Goal: Transaction & Acquisition: Purchase product/service

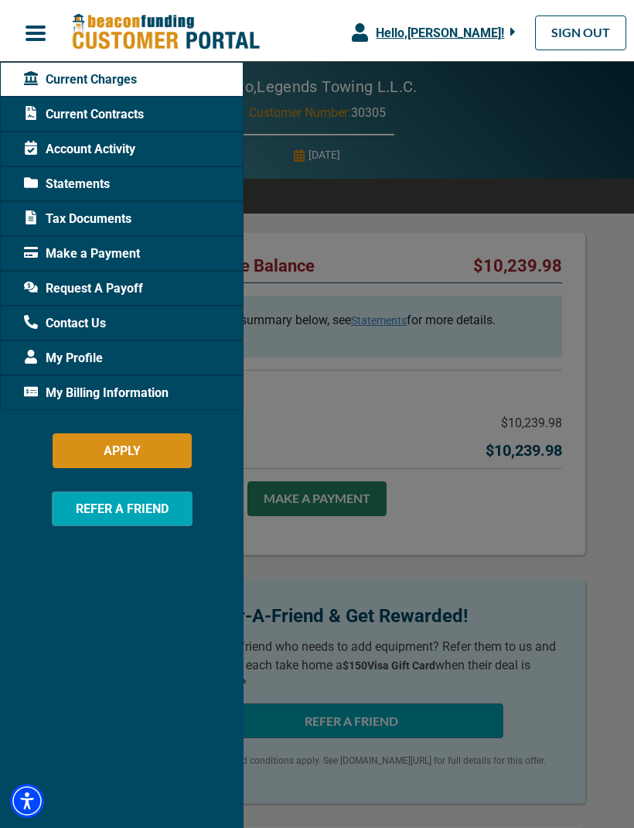
click at [118, 257] on span "Make a Payment" at bounding box center [82, 253] width 116 height 19
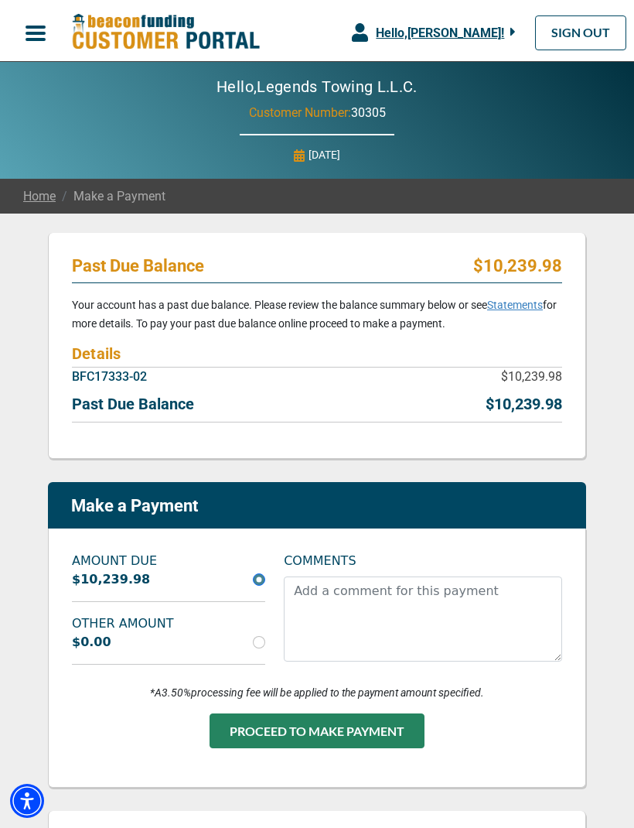
click at [350, 739] on button "PROCEED TO MAKE PAYMENT" at bounding box center [317, 730] width 215 height 35
click at [258, 647] on input "radio" at bounding box center [259, 642] width 12 height 12
radio input "true"
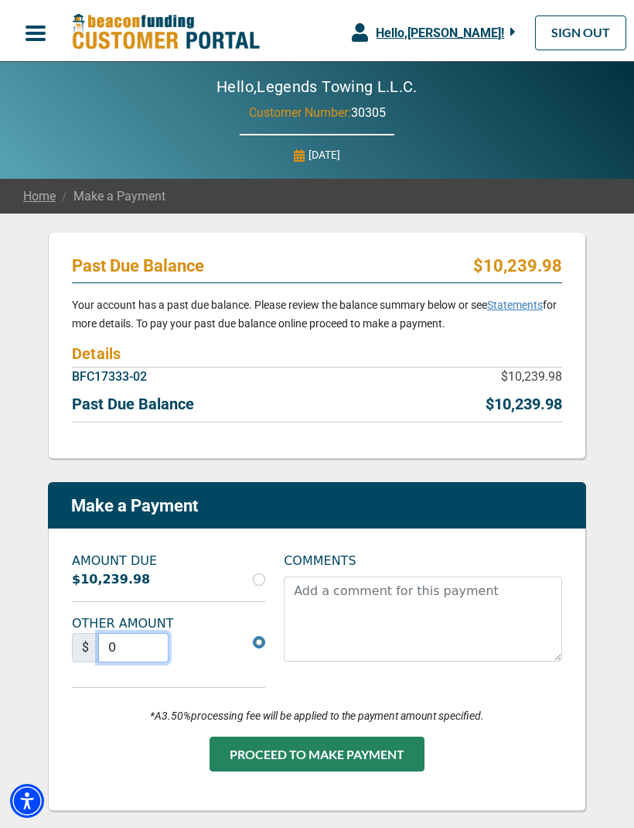
click at [149, 652] on input "0" at bounding box center [133, 647] width 70 height 29
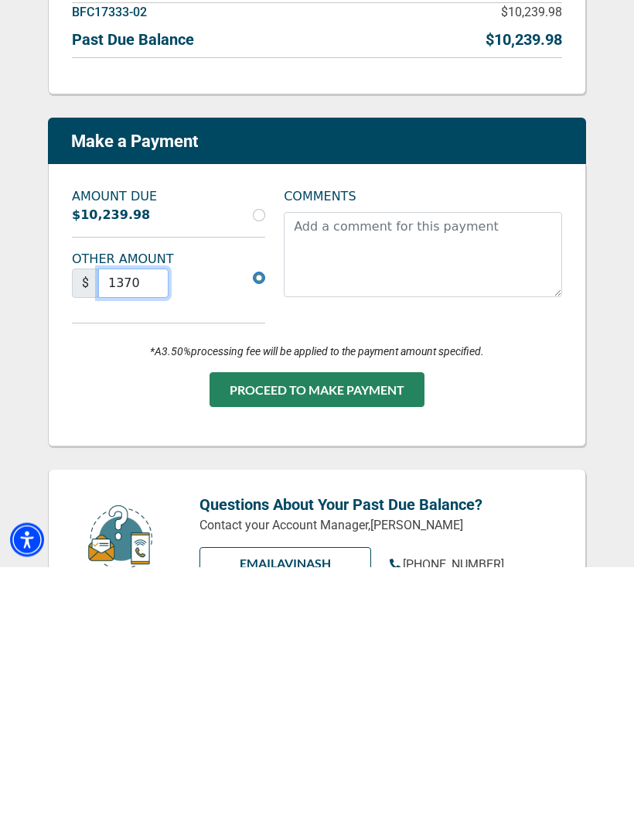
type input "1370"
click at [375, 634] on button "PROCEED TO MAKE PAYMENT" at bounding box center [317, 651] width 215 height 35
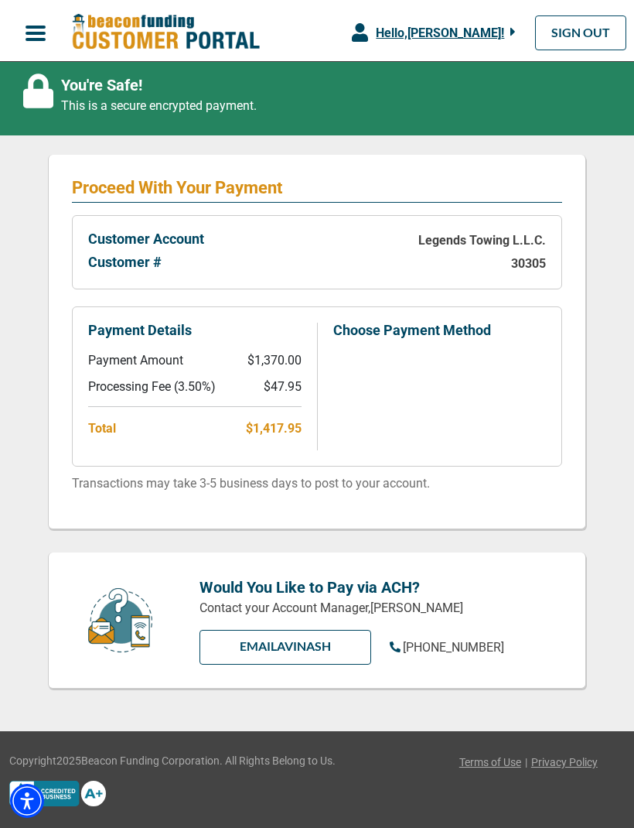
scroll to position [162, 0]
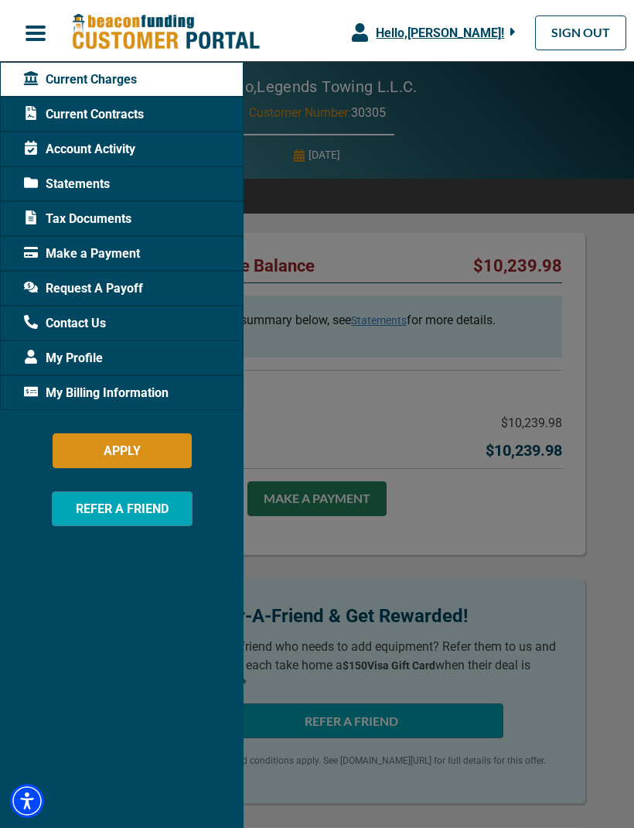
click at [70, 247] on span "Make a Payment" at bounding box center [82, 253] width 116 height 19
click at [508, 541] on div at bounding box center [317, 414] width 634 height 828
click at [65, 258] on span "Make a Payment" at bounding box center [82, 253] width 116 height 19
click at [63, 262] on span "Make a Payment" at bounding box center [82, 253] width 116 height 19
click at [60, 237] on div "Make a Payment" at bounding box center [122, 253] width 244 height 35
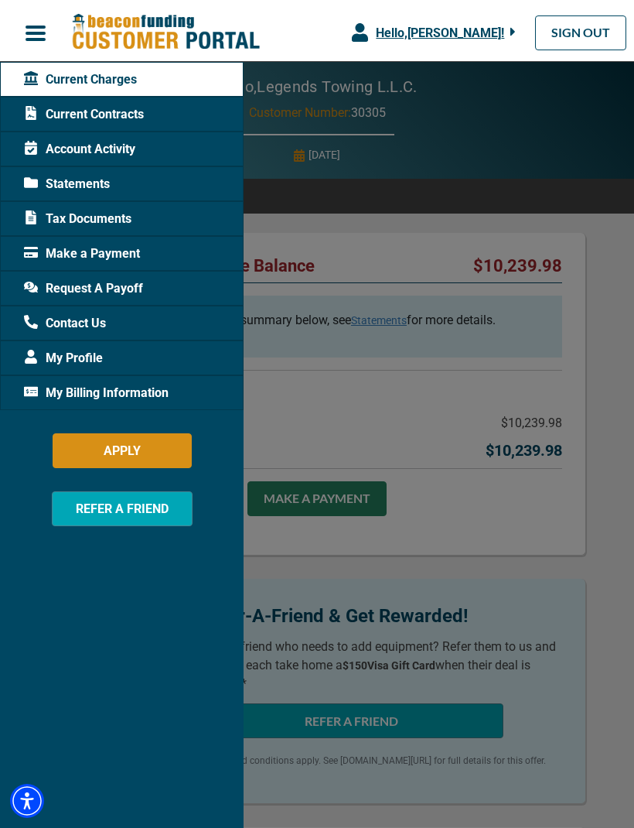
click at [65, 253] on span "Make a Payment" at bounding box center [82, 253] width 116 height 19
click at [82, 261] on span "Make a Payment" at bounding box center [82, 253] width 116 height 19
click at [528, 518] on div at bounding box center [317, 414] width 634 height 828
click at [521, 525] on div at bounding box center [317, 414] width 634 height 828
click at [343, 480] on div at bounding box center [317, 414] width 634 height 828
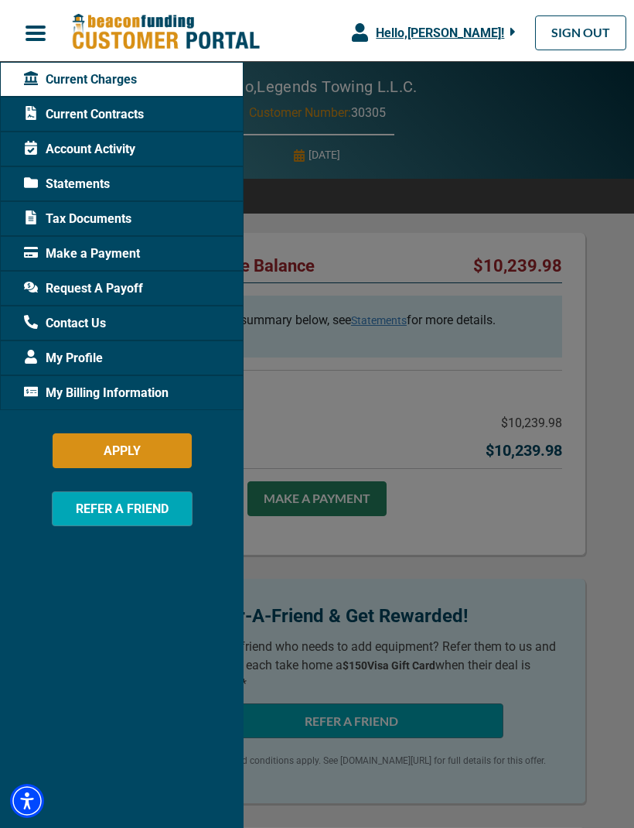
click at [350, 508] on div at bounding box center [317, 414] width 634 height 828
click at [339, 501] on div at bounding box center [317, 414] width 634 height 828
click at [324, 500] on div at bounding box center [317, 414] width 634 height 828
click at [302, 505] on div at bounding box center [317, 414] width 634 height 828
click at [160, 257] on div "Make a Payment" at bounding box center [122, 253] width 244 height 35
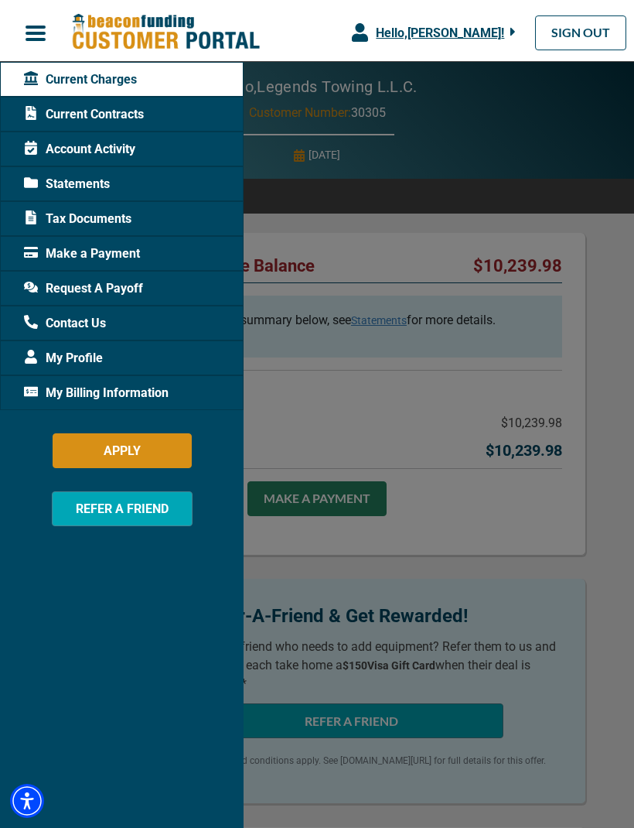
click at [143, 264] on div "Make a Payment" at bounding box center [122, 253] width 244 height 35
click at [97, 244] on span "Make a Payment" at bounding box center [82, 253] width 116 height 19
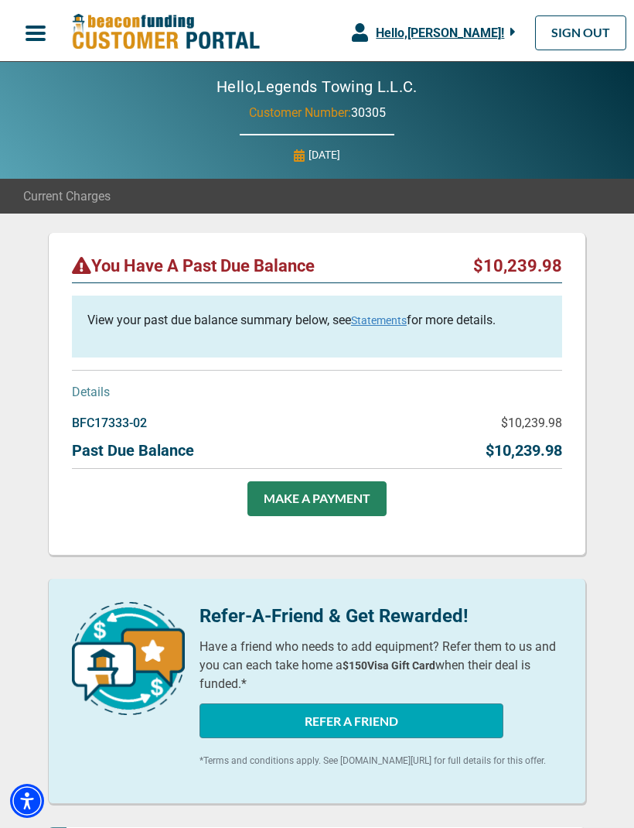
click at [328, 497] on link "MAKE A PAYMENT" at bounding box center [317, 498] width 139 height 35
click at [363, 528] on div "MAKE A PAYMENT" at bounding box center [317, 506] width 490 height 50
click at [344, 514] on link "MAKE A PAYMENT" at bounding box center [317, 498] width 139 height 35
click at [321, 512] on link "MAKE A PAYMENT" at bounding box center [317, 498] width 139 height 35
click at [322, 502] on link "MAKE A PAYMENT" at bounding box center [317, 498] width 139 height 35
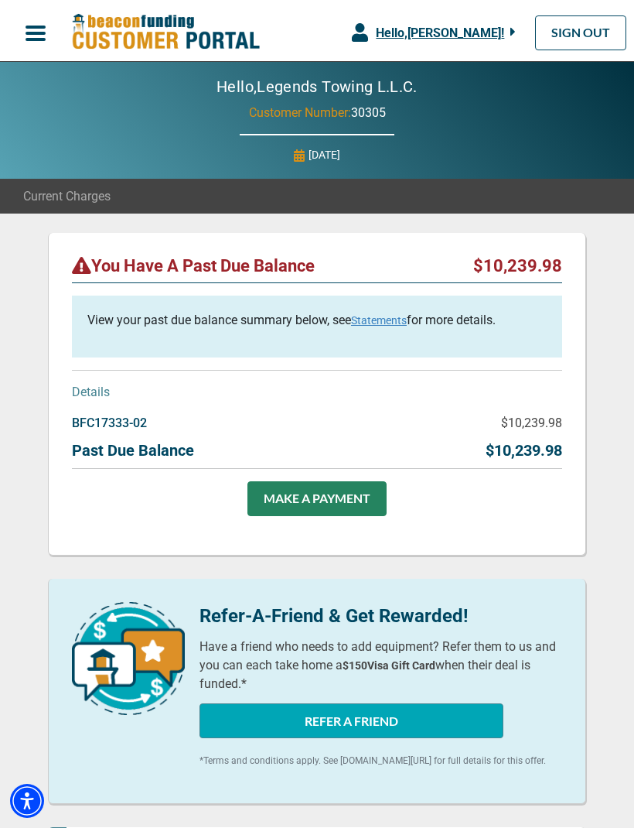
click at [363, 500] on link "MAKE A PAYMENT" at bounding box center [317, 498] width 139 height 35
click at [352, 494] on link "MAKE A PAYMENT" at bounding box center [317, 498] width 139 height 35
click at [358, 498] on link "MAKE A PAYMENT" at bounding box center [317, 498] width 139 height 35
click at [357, 513] on link "MAKE A PAYMENT" at bounding box center [317, 498] width 139 height 35
click at [360, 528] on div "MAKE A PAYMENT" at bounding box center [317, 506] width 490 height 50
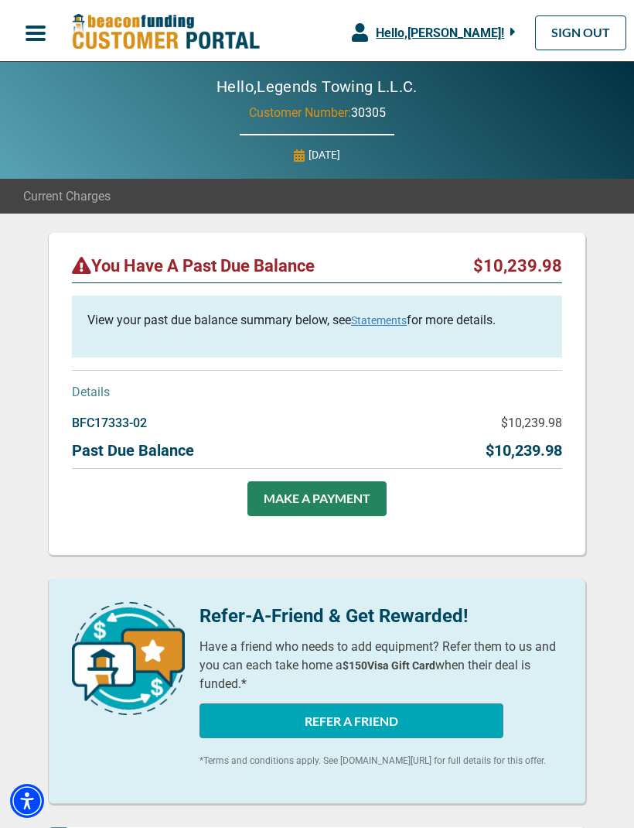
click at [351, 506] on link "MAKE A PAYMENT" at bounding box center [317, 498] width 139 height 35
click at [343, 501] on link "MAKE A PAYMENT" at bounding box center [317, 498] width 139 height 35
click at [328, 503] on link "MAKE A PAYMENT" at bounding box center [317, 498] width 139 height 35
click at [352, 508] on link "MAKE A PAYMENT" at bounding box center [317, 498] width 139 height 35
click at [299, 504] on link "MAKE A PAYMENT" at bounding box center [317, 498] width 139 height 35
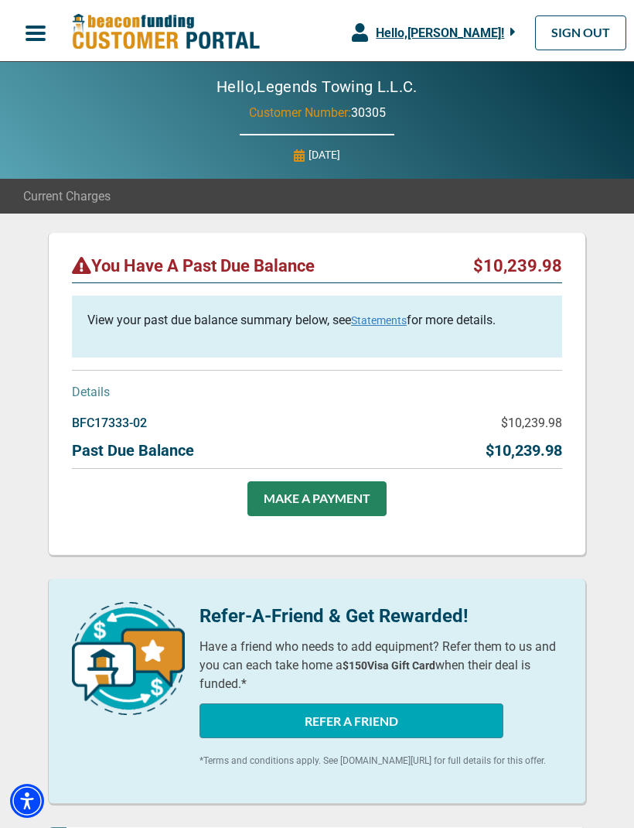
click at [306, 514] on link "MAKE A PAYMENT" at bounding box center [317, 498] width 139 height 35
click at [290, 504] on link "MAKE A PAYMENT" at bounding box center [317, 498] width 139 height 35
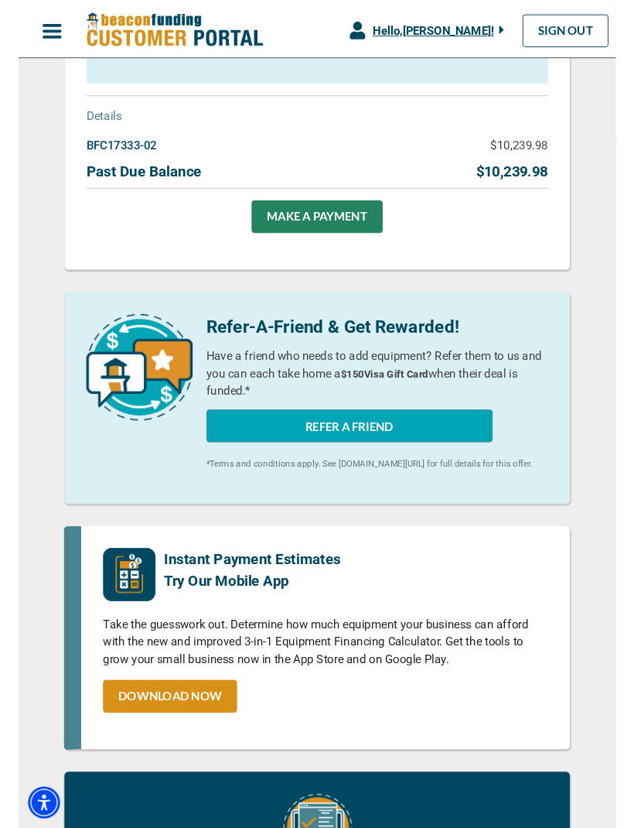
scroll to position [264, 0]
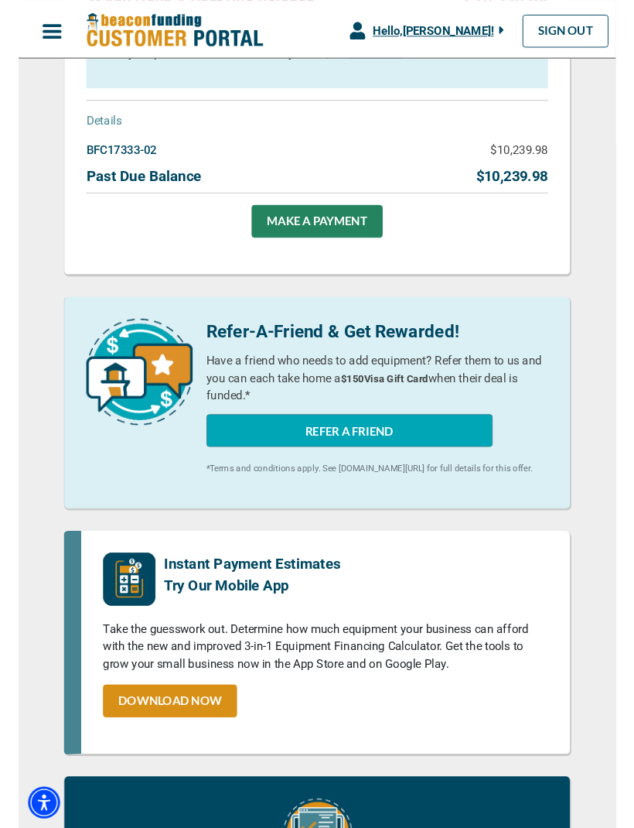
click at [271, 247] on link "MAKE A PAYMENT" at bounding box center [317, 234] width 139 height 35
click at [281, 232] on link "MAKE A PAYMENT" at bounding box center [317, 234] width 139 height 35
click at [300, 235] on link "MAKE A PAYMENT" at bounding box center [317, 234] width 139 height 35
click at [309, 250] on link "MAKE A PAYMENT" at bounding box center [317, 234] width 139 height 35
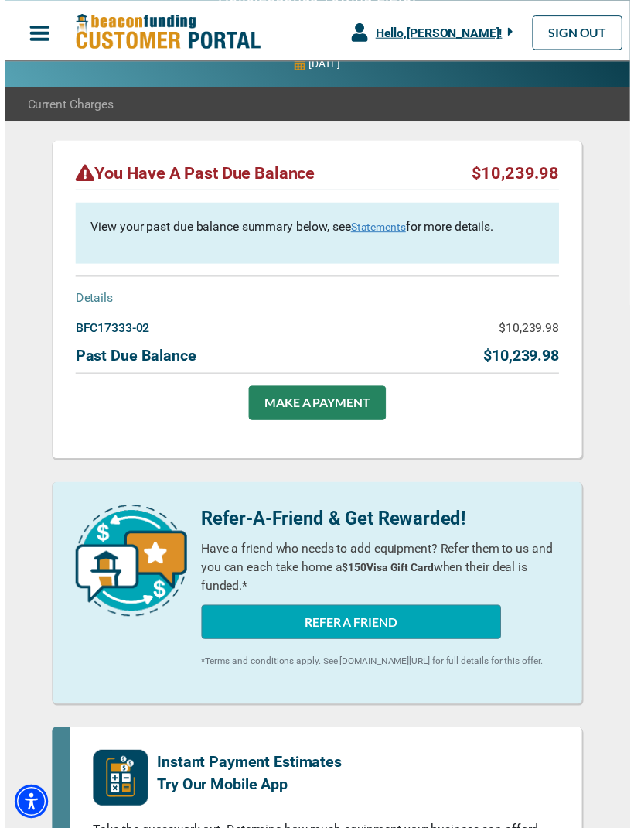
scroll to position [0, 0]
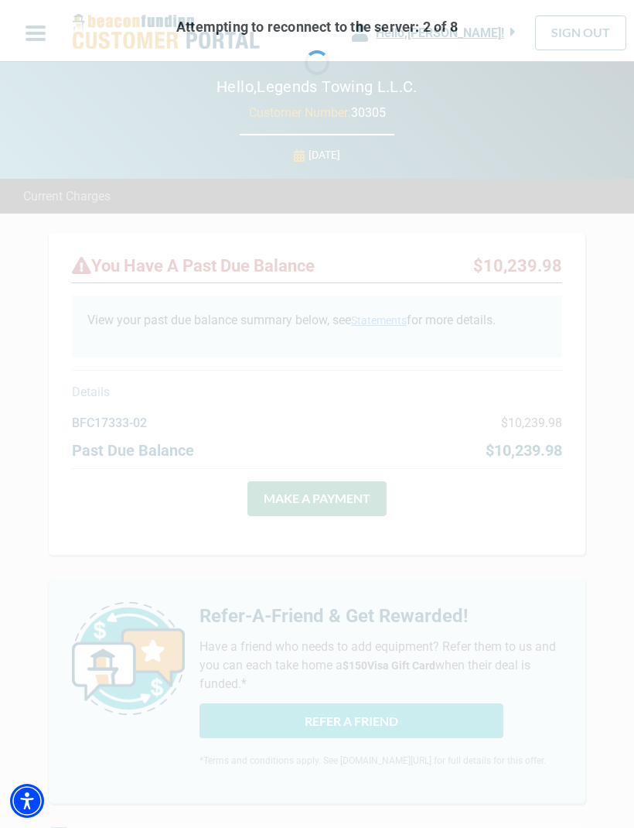
click at [491, 397] on p "Details" at bounding box center [317, 392] width 490 height 19
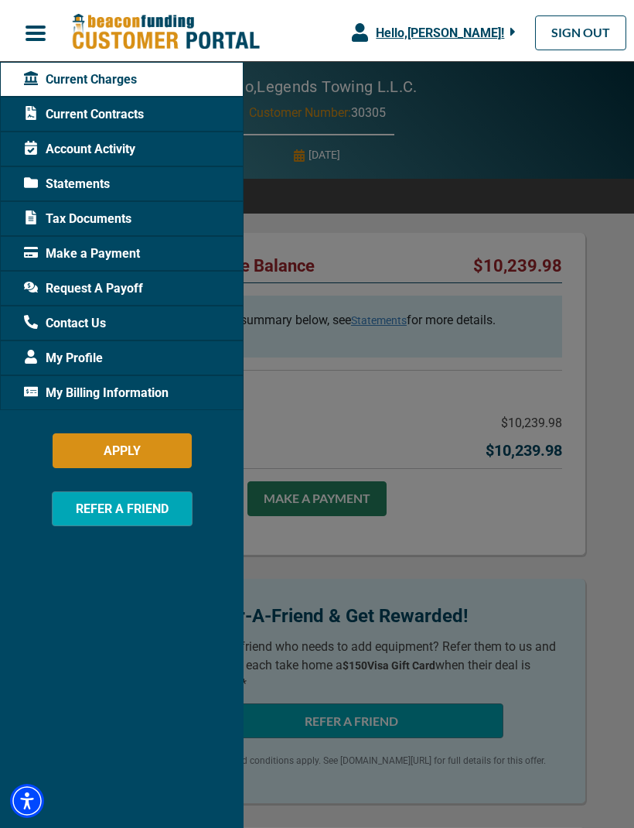
click at [138, 260] on span "Make a Payment" at bounding box center [82, 253] width 116 height 19
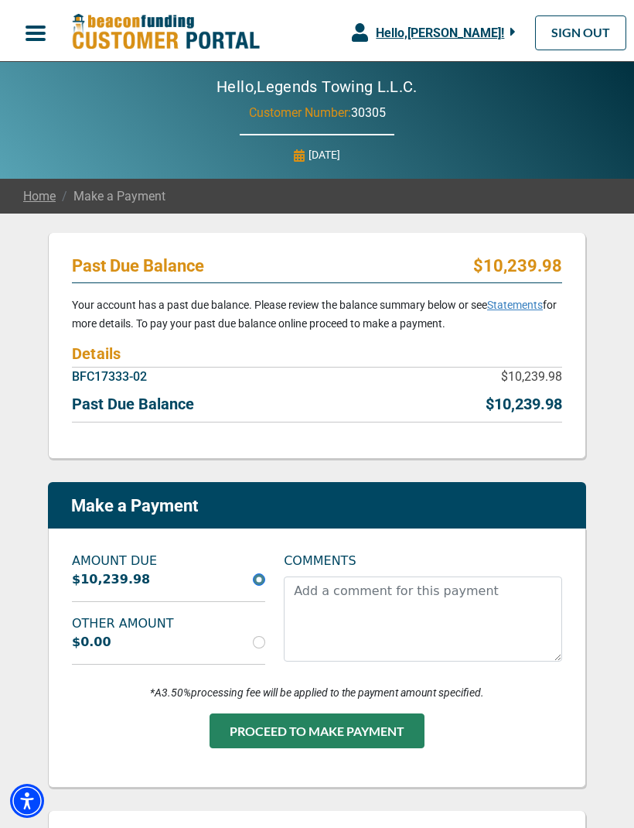
click at [263, 638] on input "radio" at bounding box center [259, 642] width 12 height 12
radio input "true"
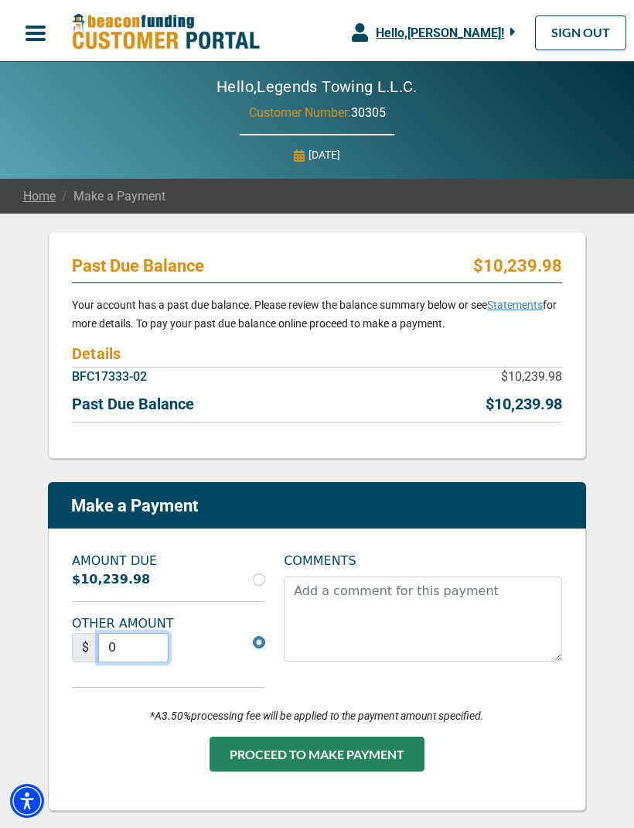
click at [158, 646] on input "0" at bounding box center [133, 647] width 70 height 29
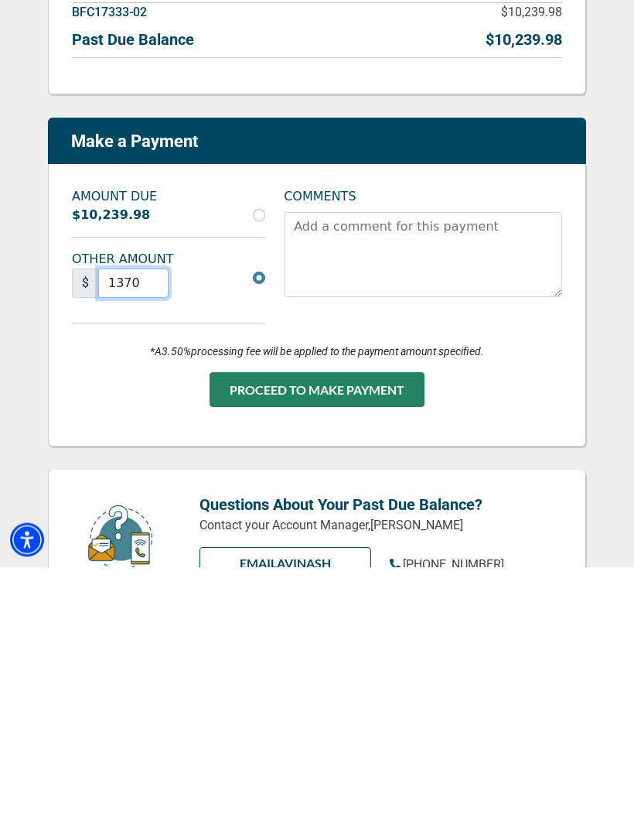
type input "1370"
click at [367, 634] on button "PROCEED TO MAKE PAYMENT" at bounding box center [317, 651] width 215 height 35
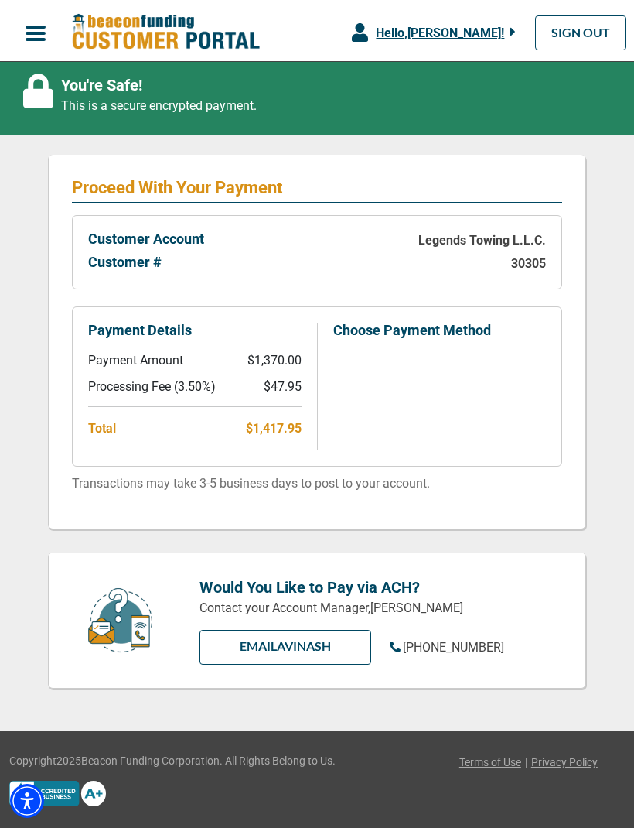
scroll to position [163, 0]
